Goal: Information Seeking & Learning: Learn about a topic

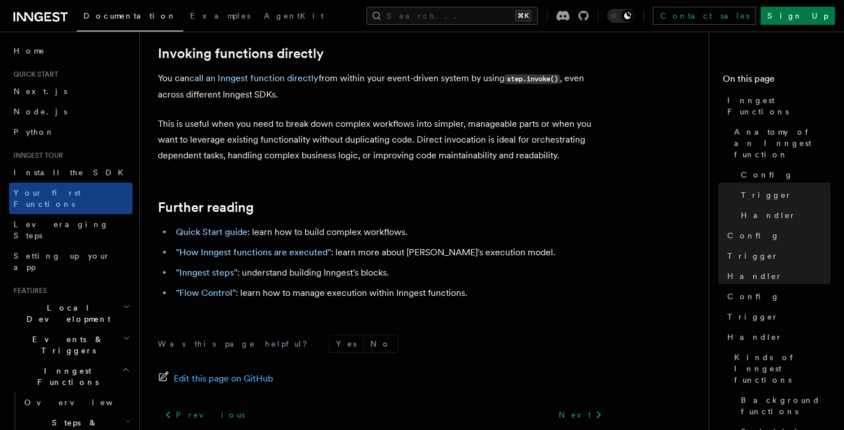
scroll to position [2305, 0]
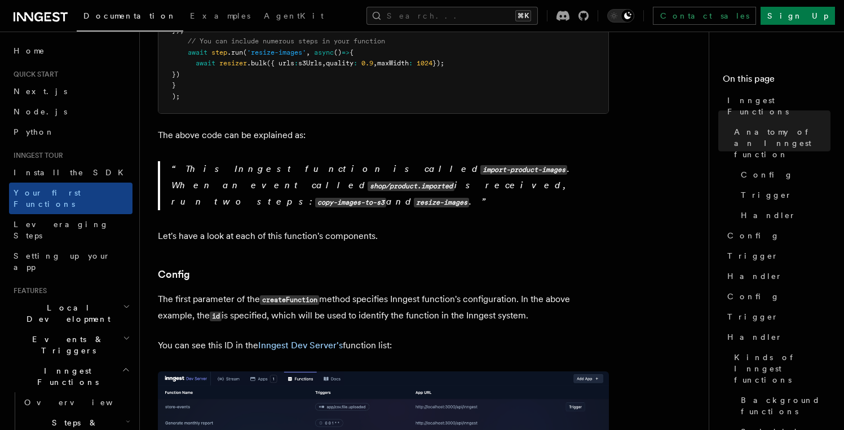
scroll to position [471, 0]
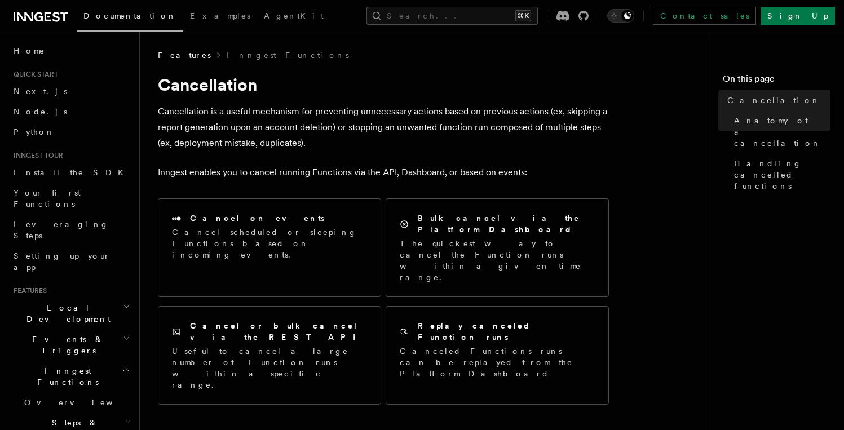
click at [42, 334] on span "Events & Triggers" at bounding box center [66, 345] width 114 height 23
click at [73, 399] on link "Sending events" at bounding box center [76, 415] width 113 height 32
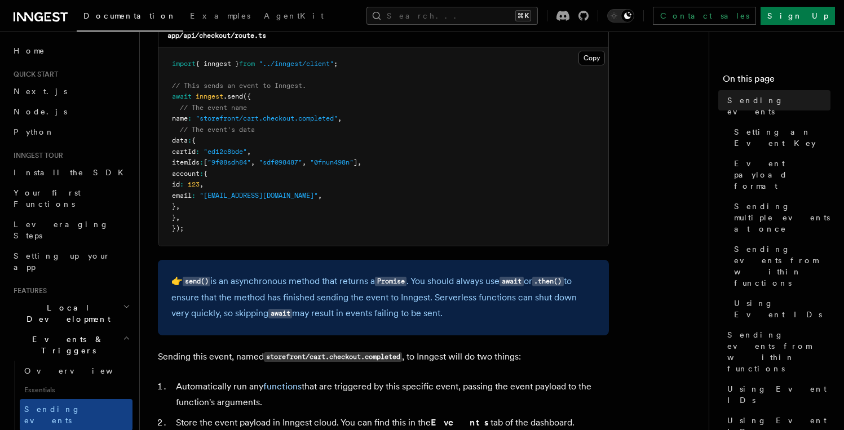
scroll to position [1990, 0]
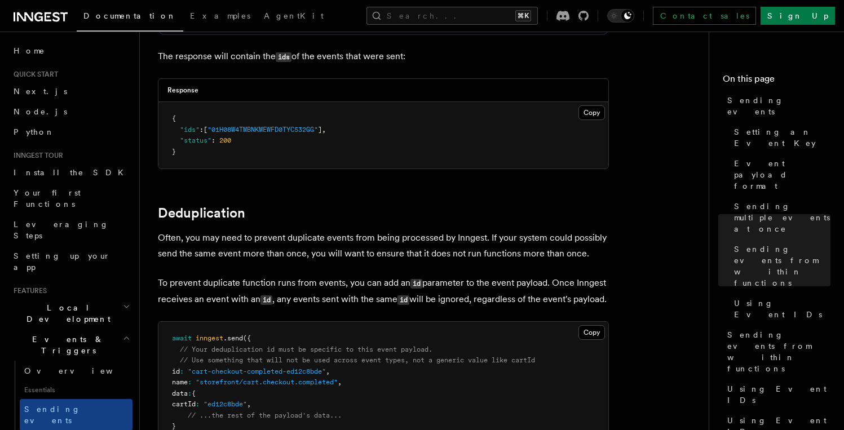
scroll to position [2705, 0]
